Goal: Task Accomplishment & Management: Use online tool/utility

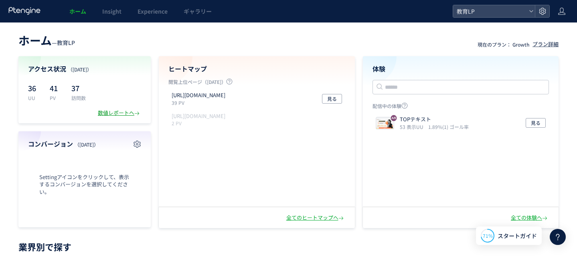
click at [111, 112] on div "数値レポートへ" at bounding box center [119, 113] width 43 height 8
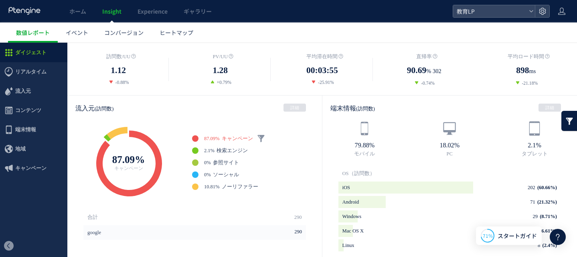
scroll to position [167, 0]
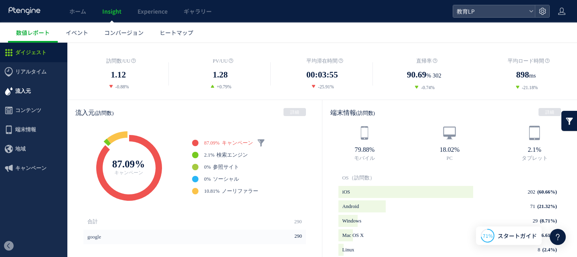
click at [17, 88] on span "流入元" at bounding box center [23, 90] width 16 height 19
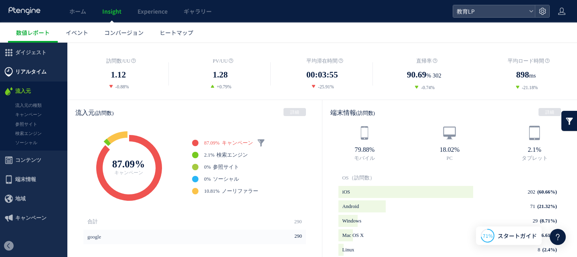
click at [31, 72] on span "リアルタイム" at bounding box center [30, 71] width 31 height 19
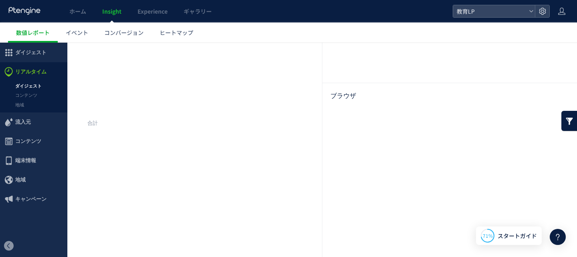
scroll to position [128, 0]
click at [17, 143] on span "コンテンツ" at bounding box center [28, 141] width 26 height 19
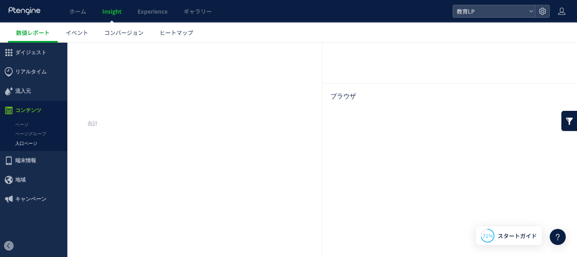
click at [23, 140] on link "入口ページ" at bounding box center [33, 143] width 67 height 9
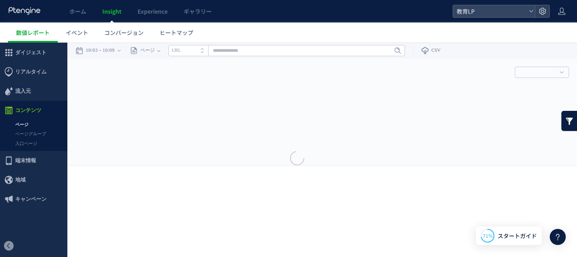
click at [32, 133] on div at bounding box center [288, 128] width 577 height 25
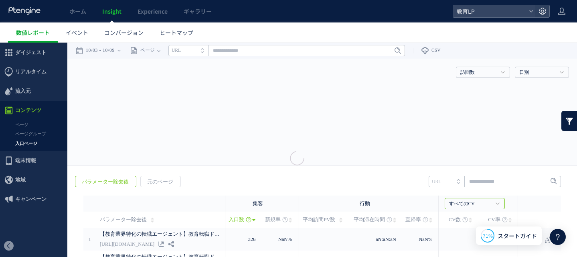
click at [33, 113] on span "コンテンツ" at bounding box center [28, 110] width 26 height 19
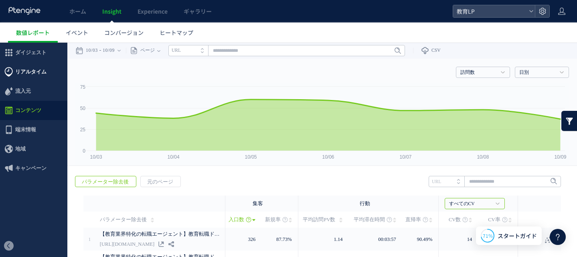
click at [29, 75] on span "リアルタイム" at bounding box center [30, 71] width 31 height 19
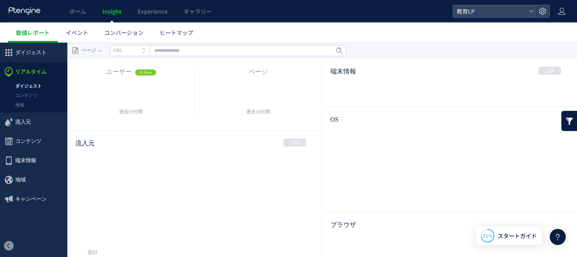
click at [26, 84] on link "ダイジェスト" at bounding box center [33, 85] width 67 height 9
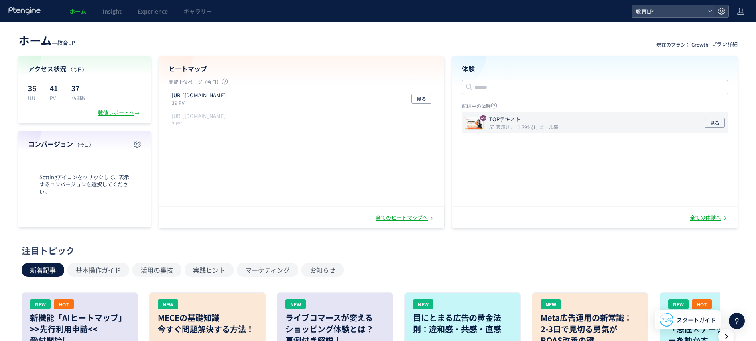
click at [498, 124] on icon "53 表示UU" at bounding box center [502, 126] width 27 height 7
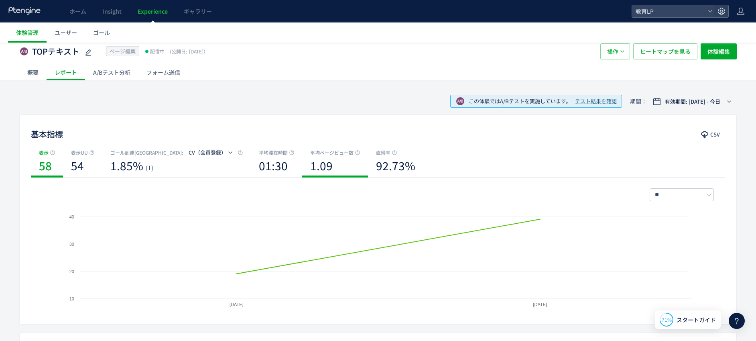
scroll to position [198, 0]
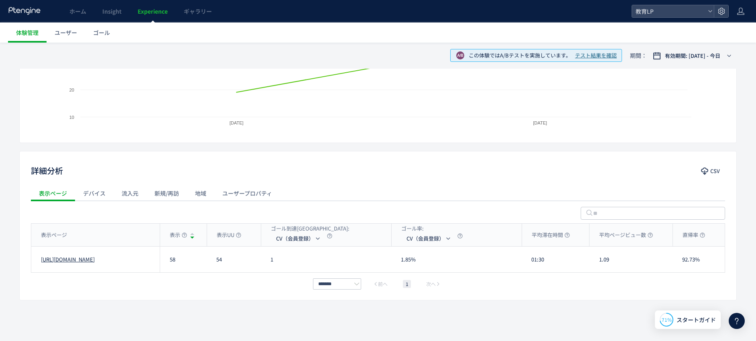
click at [95, 261] on link "[URL][DOMAIN_NAME]" at bounding box center [68, 260] width 54 height 8
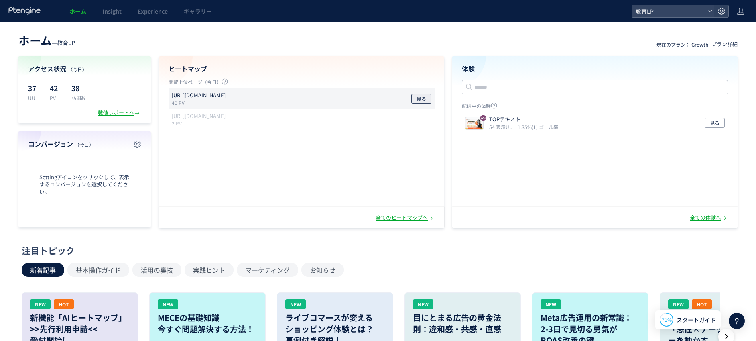
click at [418, 100] on span "見る" at bounding box center [421, 99] width 10 height 10
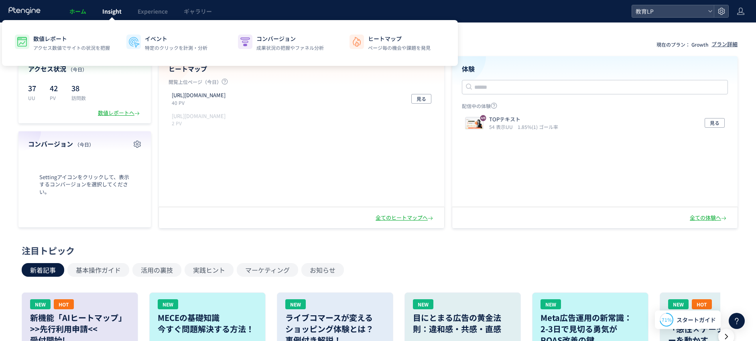
click at [117, 9] on span "Insight" at bounding box center [111, 11] width 19 height 8
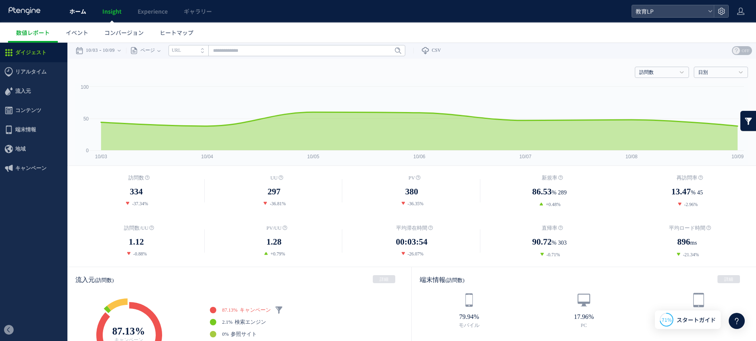
click at [76, 12] on span "ホーム" at bounding box center [77, 11] width 17 height 8
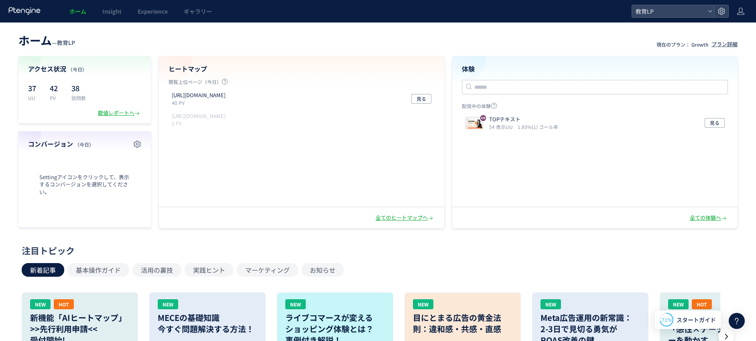
click at [79, 7] on span "ホーム" at bounding box center [77, 11] width 17 height 8
click at [156, 14] on span "Experience" at bounding box center [153, 11] width 30 height 8
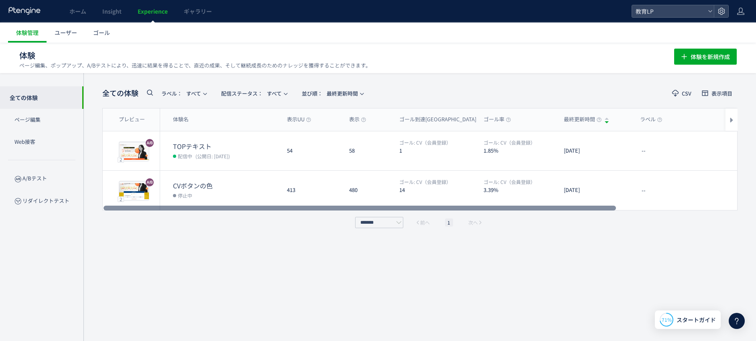
scroll to position [0, 0]
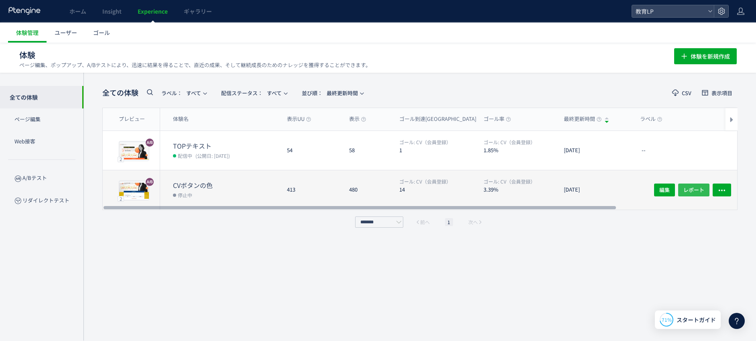
click at [692, 189] on span "レポート" at bounding box center [693, 189] width 21 height 13
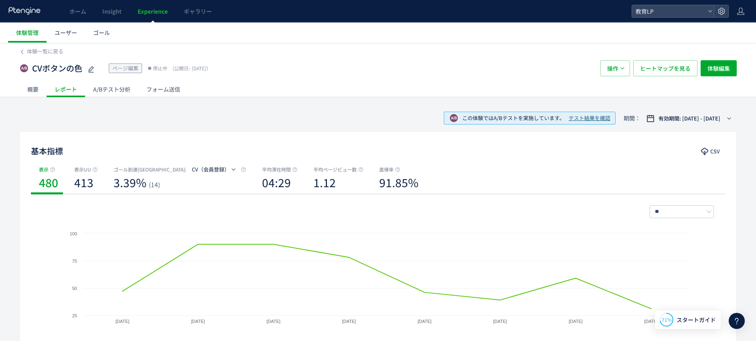
click at [112, 89] on div "A/Bテスト分析" at bounding box center [111, 89] width 53 height 16
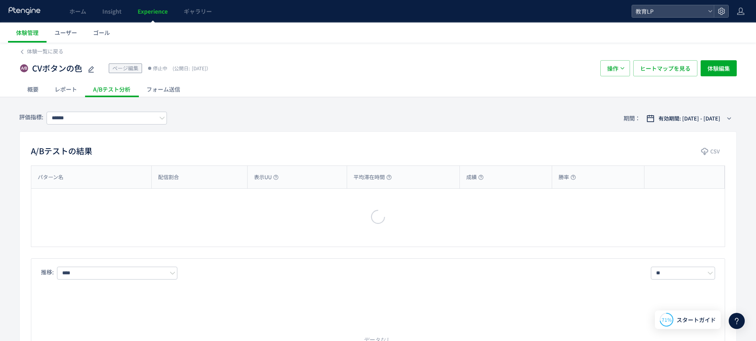
type input "********"
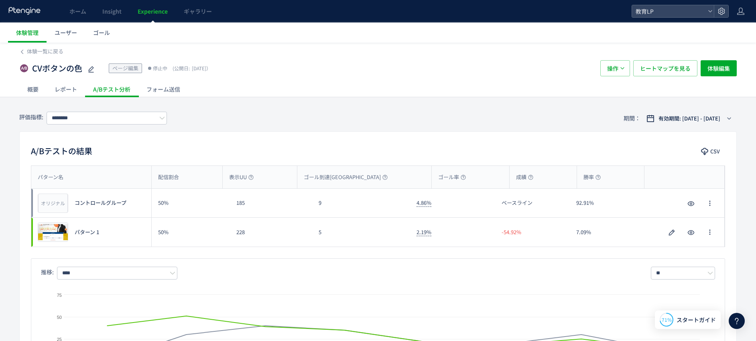
click at [163, 88] on div "フォーム送信" at bounding box center [163, 89] width 50 height 16
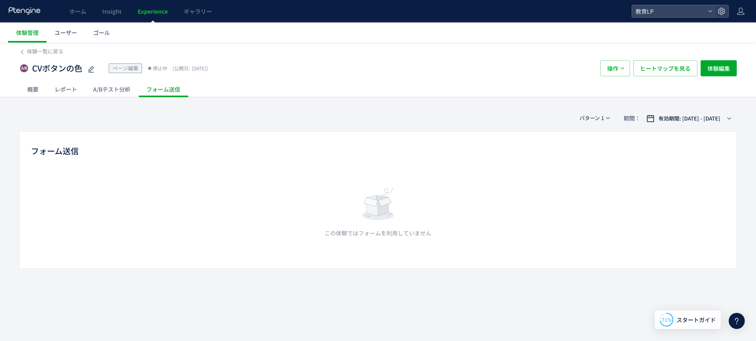
click at [117, 89] on div "A/Bテスト分析" at bounding box center [111, 89] width 53 height 16
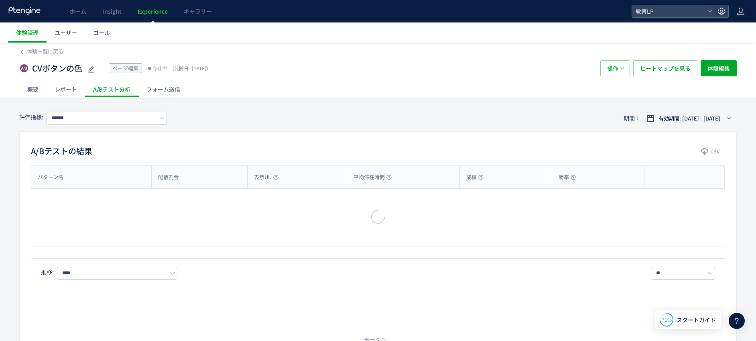
type input "********"
click at [37, 88] on div "概要" at bounding box center [32, 89] width 27 height 16
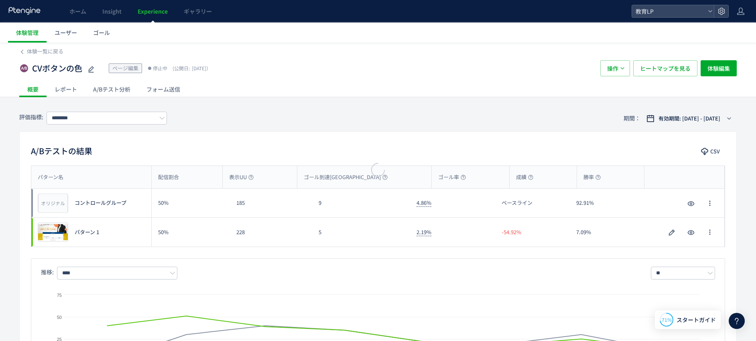
click at [62, 88] on div at bounding box center [378, 170] width 756 height 341
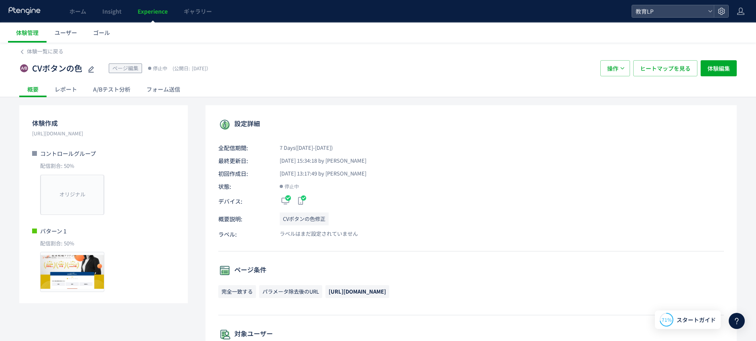
click at [66, 87] on div "レポート" at bounding box center [66, 89] width 39 height 16
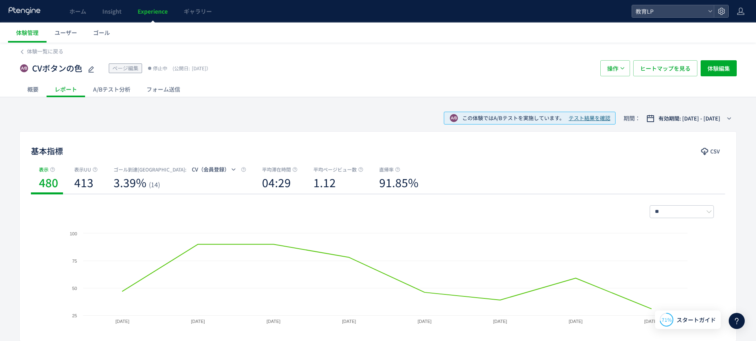
click at [103, 89] on div "A/Bテスト分析" at bounding box center [111, 89] width 53 height 16
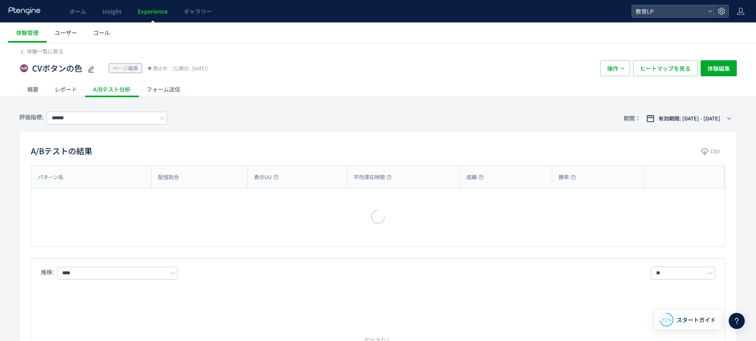
type input "********"
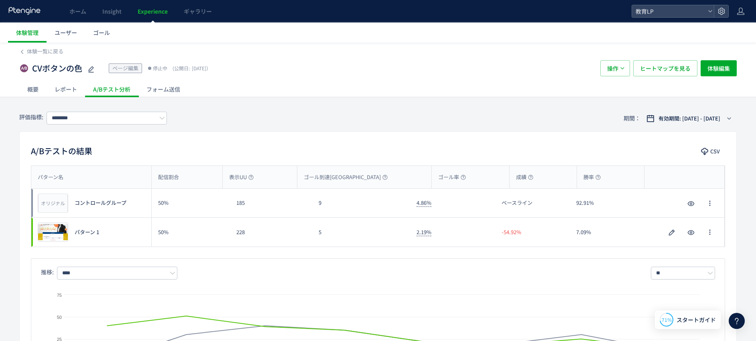
click at [150, 12] on span "Experience" at bounding box center [153, 11] width 30 height 8
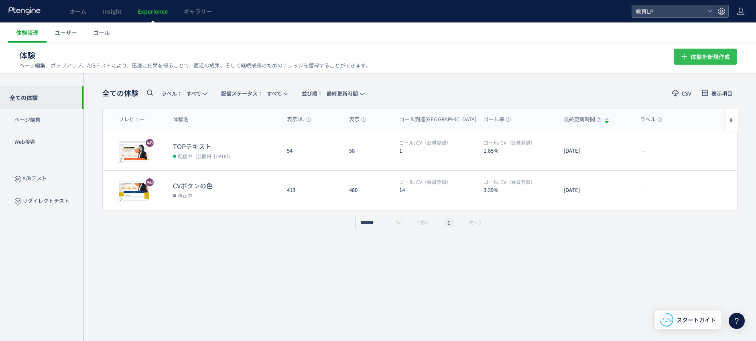
click at [690, 56] on span "体験を新規作成" at bounding box center [709, 57] width 39 height 16
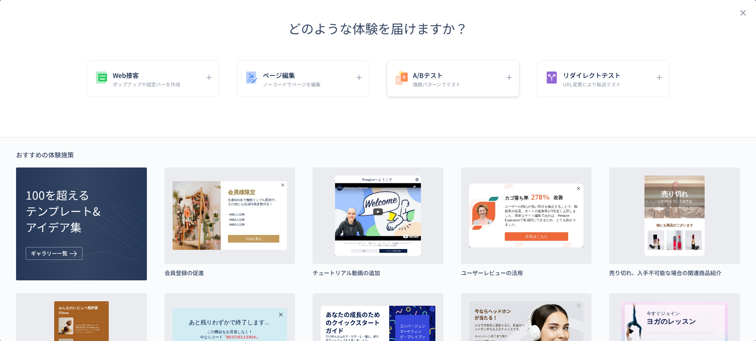
click at [454, 74] on h5 "A/Bテスト" at bounding box center [437, 74] width 48 height 11
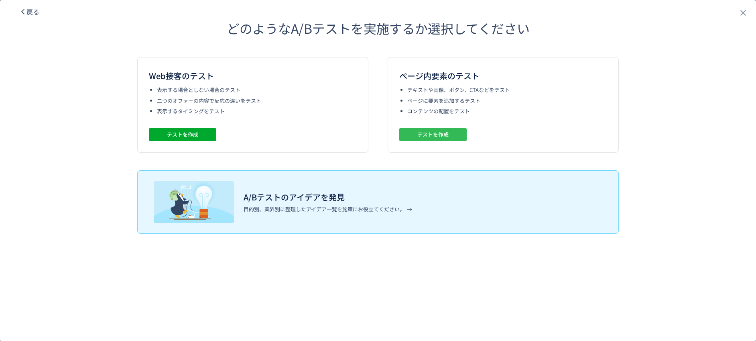
click at [432, 136] on span "テストを作成" at bounding box center [432, 134] width 31 height 13
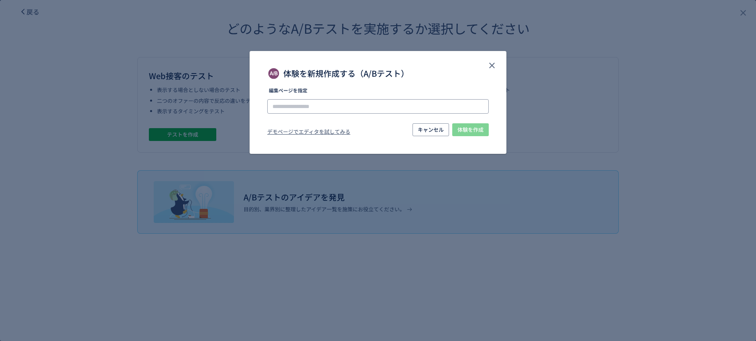
click at [408, 104] on input "体験を新規作成する（A/Bテスト）" at bounding box center [377, 106] width 221 height 14
click at [353, 127] on li "[URL][DOMAIN_NAME]" at bounding box center [378, 129] width 215 height 14
type input "**********"
